Goal: Task Accomplishment & Management: Use online tool/utility

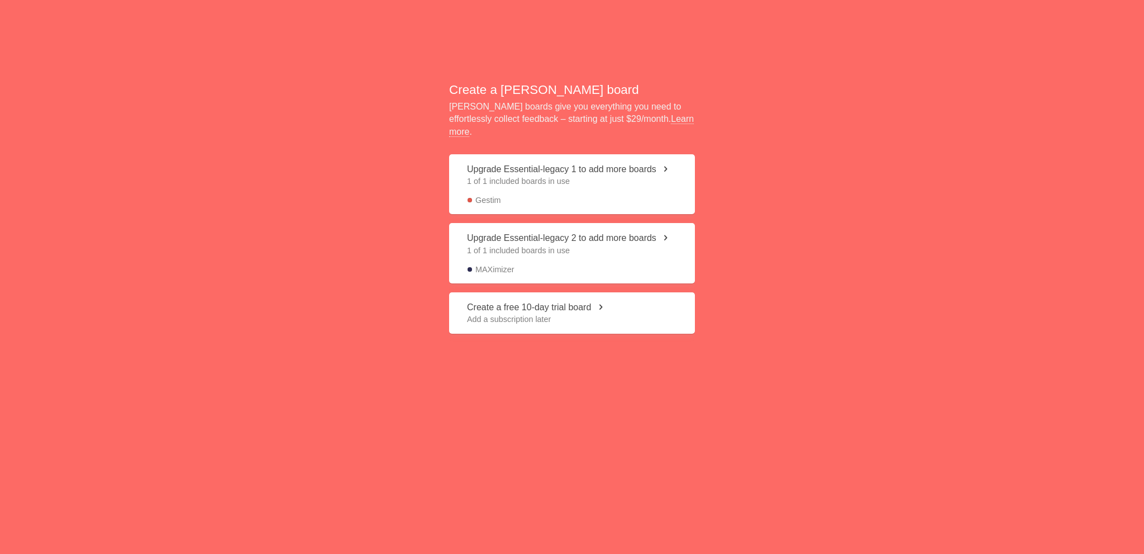
click at [328, 142] on div "Create a Nolt board Nolt boards give you everything you need to effortlessly co…" at bounding box center [572, 194] width 1144 height 388
click at [561, 304] on button "Create a free 10-day trial board Add a subscription later" at bounding box center [572, 313] width 246 height 42
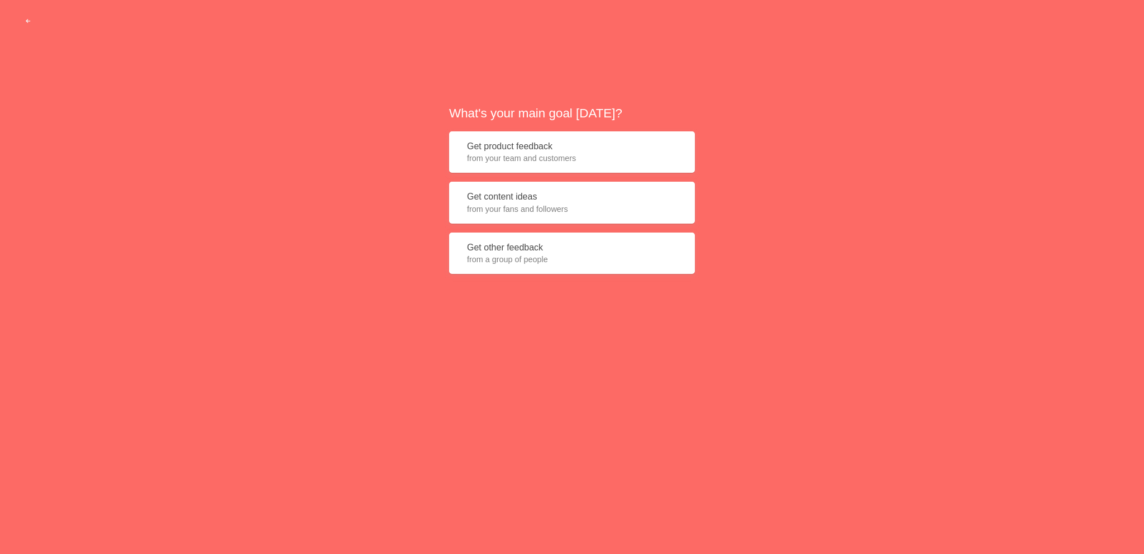
click at [549, 156] on span "from your team and customers" at bounding box center [572, 158] width 210 height 11
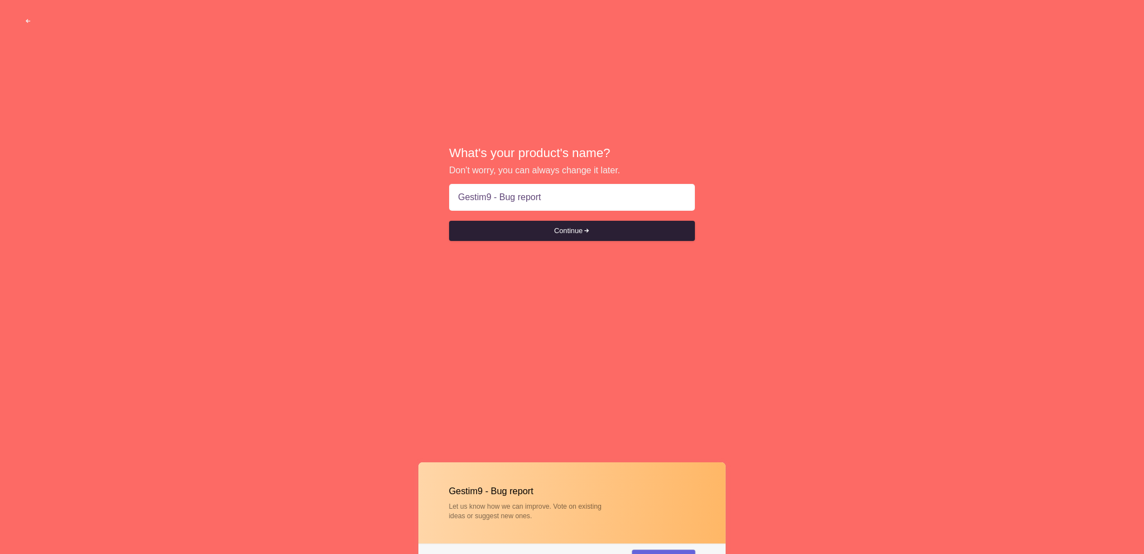
click at [570, 236] on button "Continue" at bounding box center [572, 231] width 246 height 20
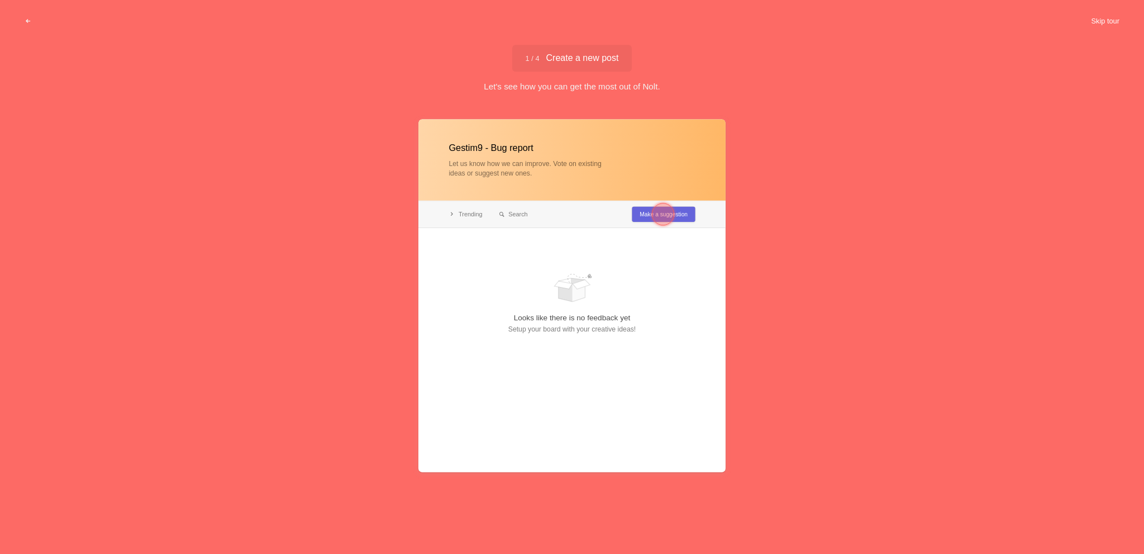
click at [1102, 21] on button "Skip tour" at bounding box center [1105, 21] width 55 height 20
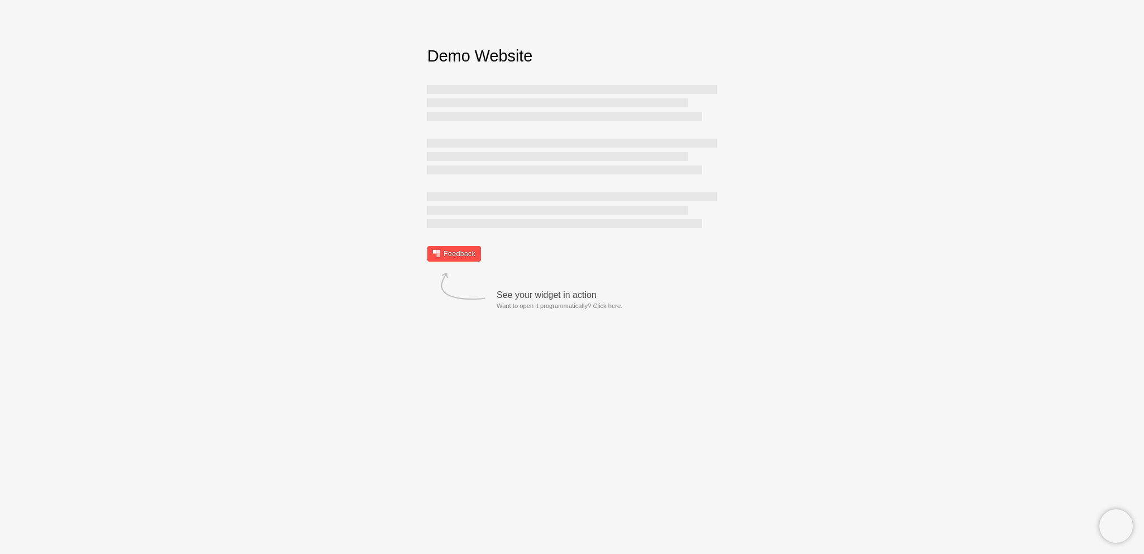
click at [461, 256] on link "Feedback" at bounding box center [454, 254] width 54 height 16
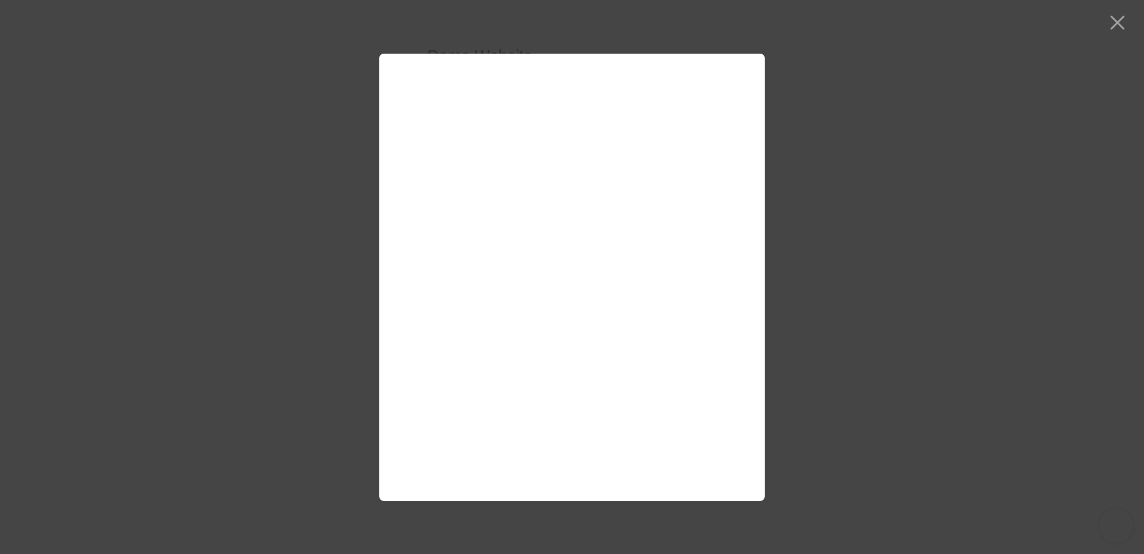
click at [868, 77] on div at bounding box center [572, 277] width 1144 height 554
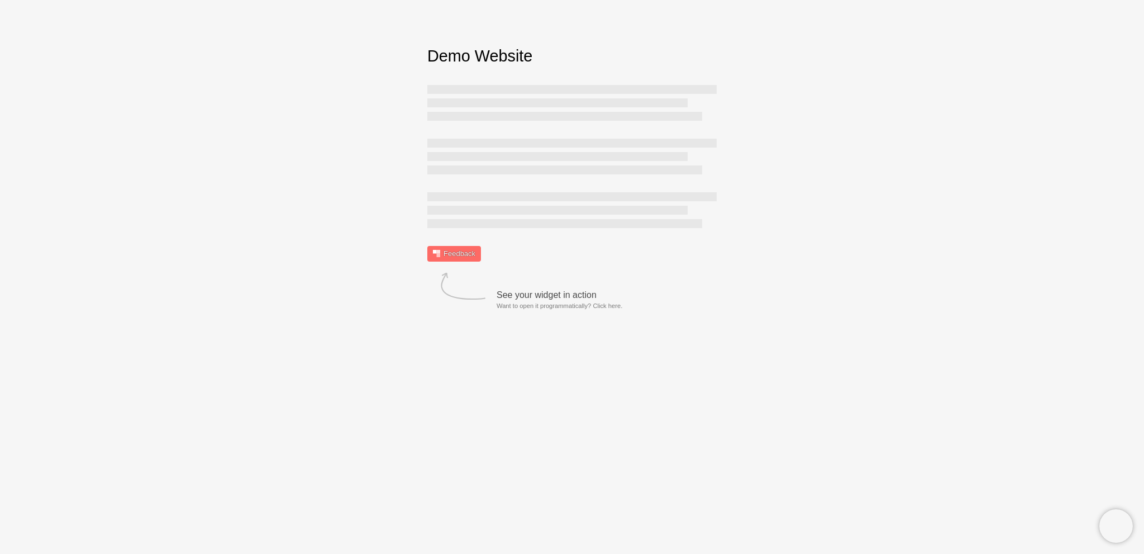
click at [283, 262] on html "Sorry, we don't support your browser. Install a modern browser Demo Website Fee…" at bounding box center [572, 153] width 1144 height 306
